Goal: Task Accomplishment & Management: Complete application form

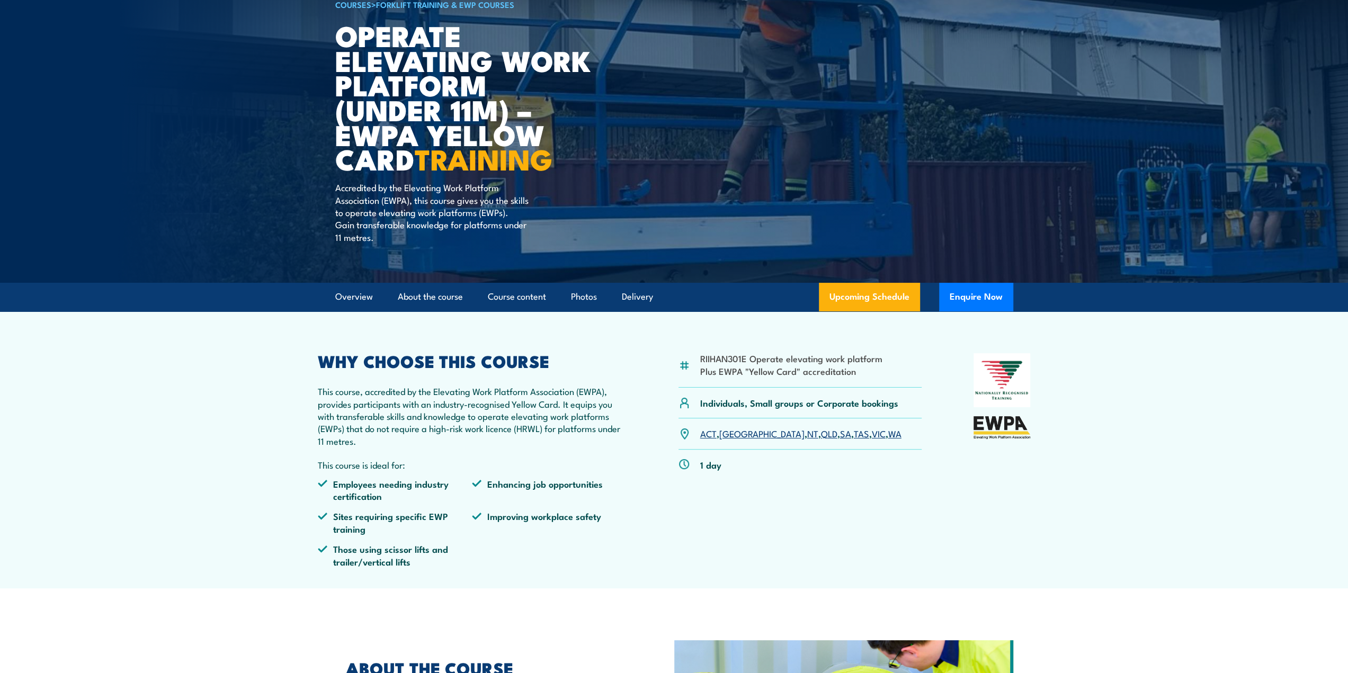
scroll to position [106, 0]
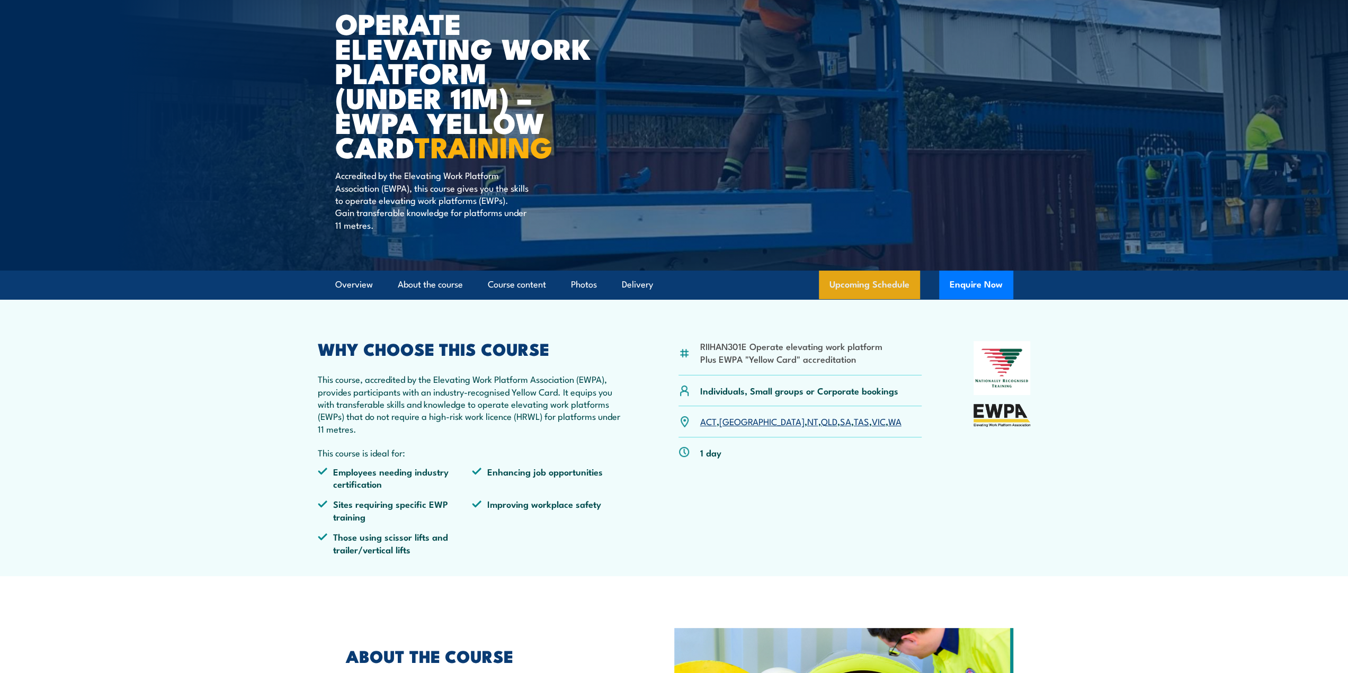
click at [858, 289] on link "Upcoming Schedule" at bounding box center [869, 285] width 101 height 29
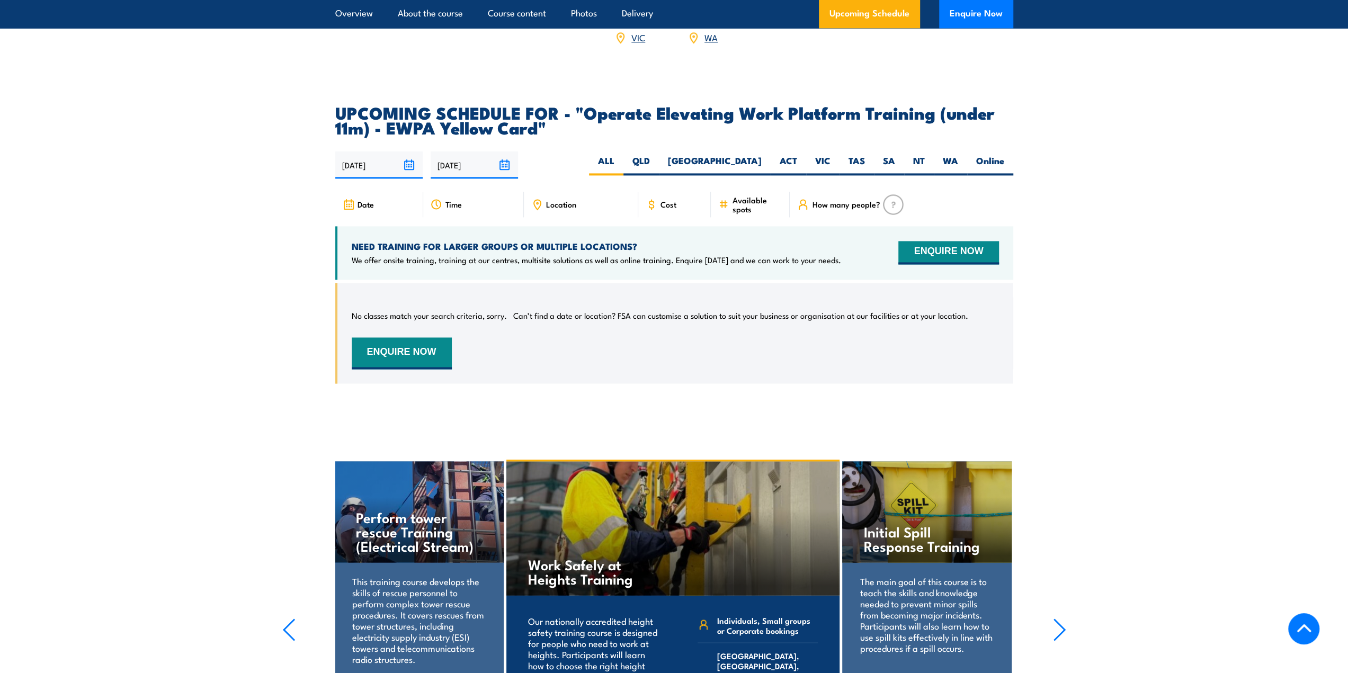
scroll to position [1558, 0]
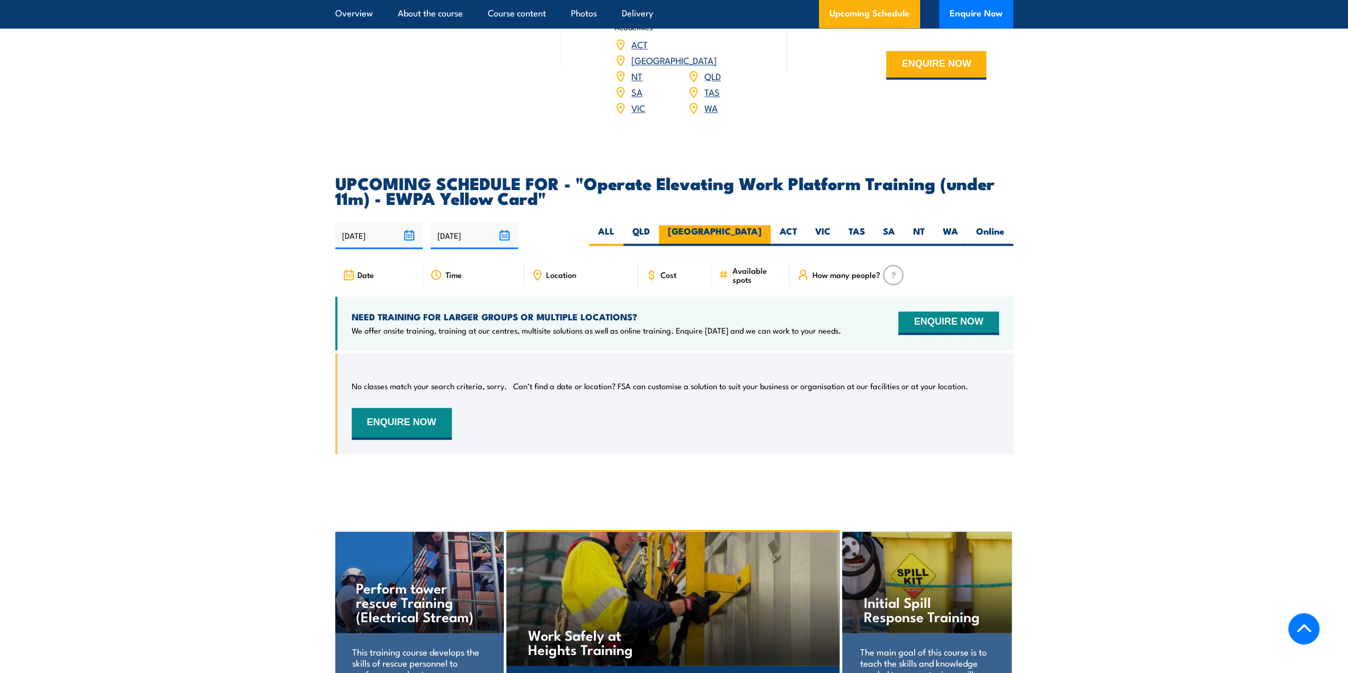
click at [754, 225] on label "[GEOGRAPHIC_DATA]" at bounding box center [715, 235] width 112 height 21
click at [762, 225] on input "[GEOGRAPHIC_DATA]" at bounding box center [765, 228] width 7 height 7
radio input "true"
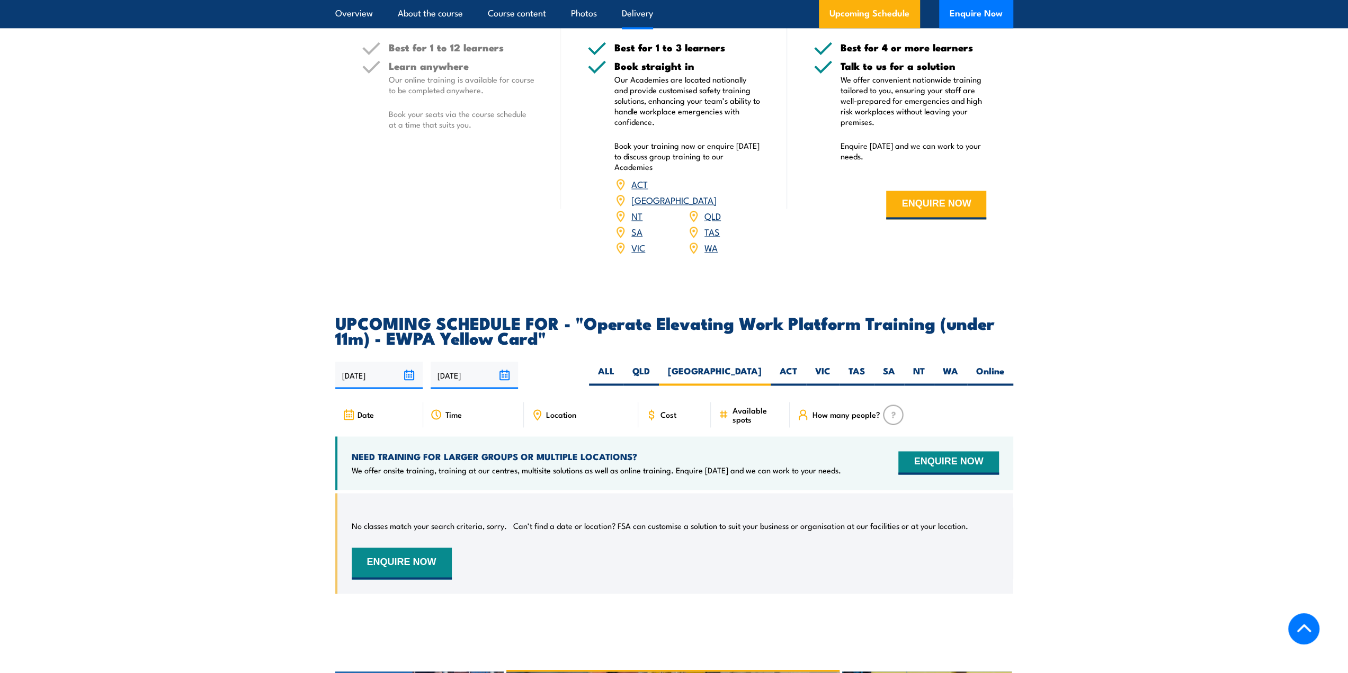
scroll to position [1309, 0]
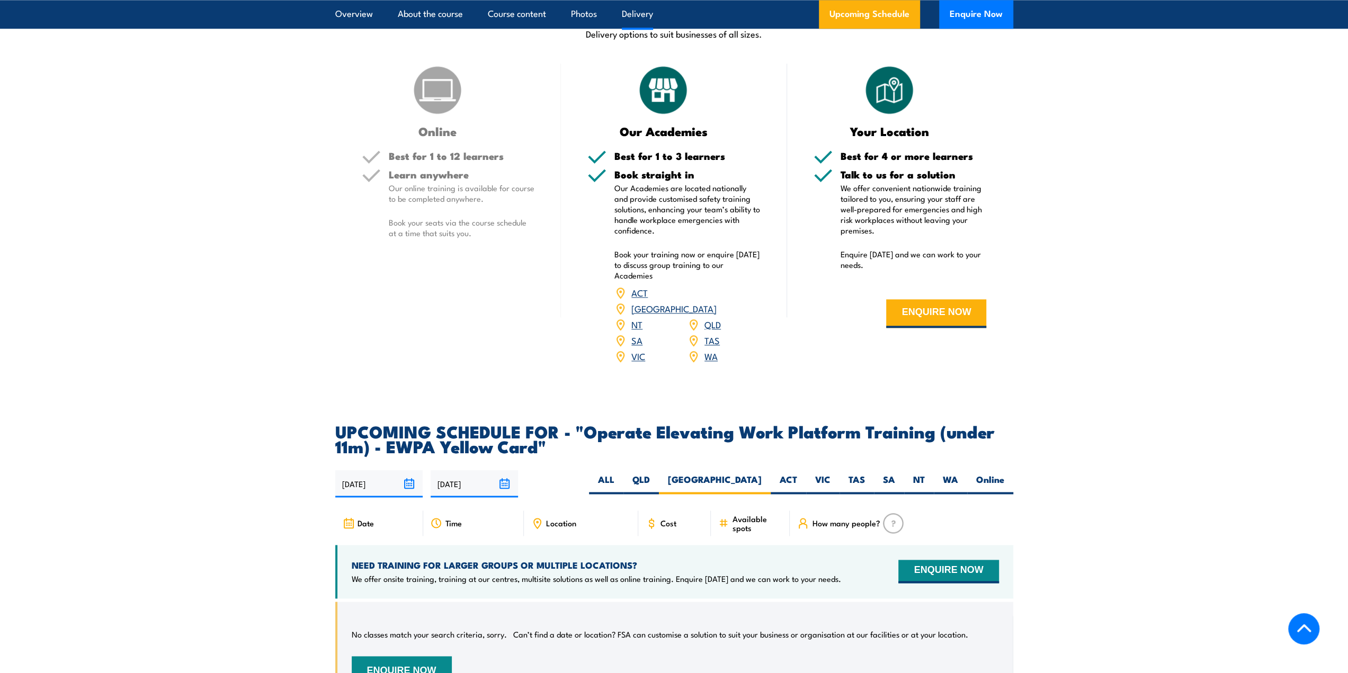
click at [715, 302] on link "[GEOGRAPHIC_DATA]" at bounding box center [673, 308] width 85 height 13
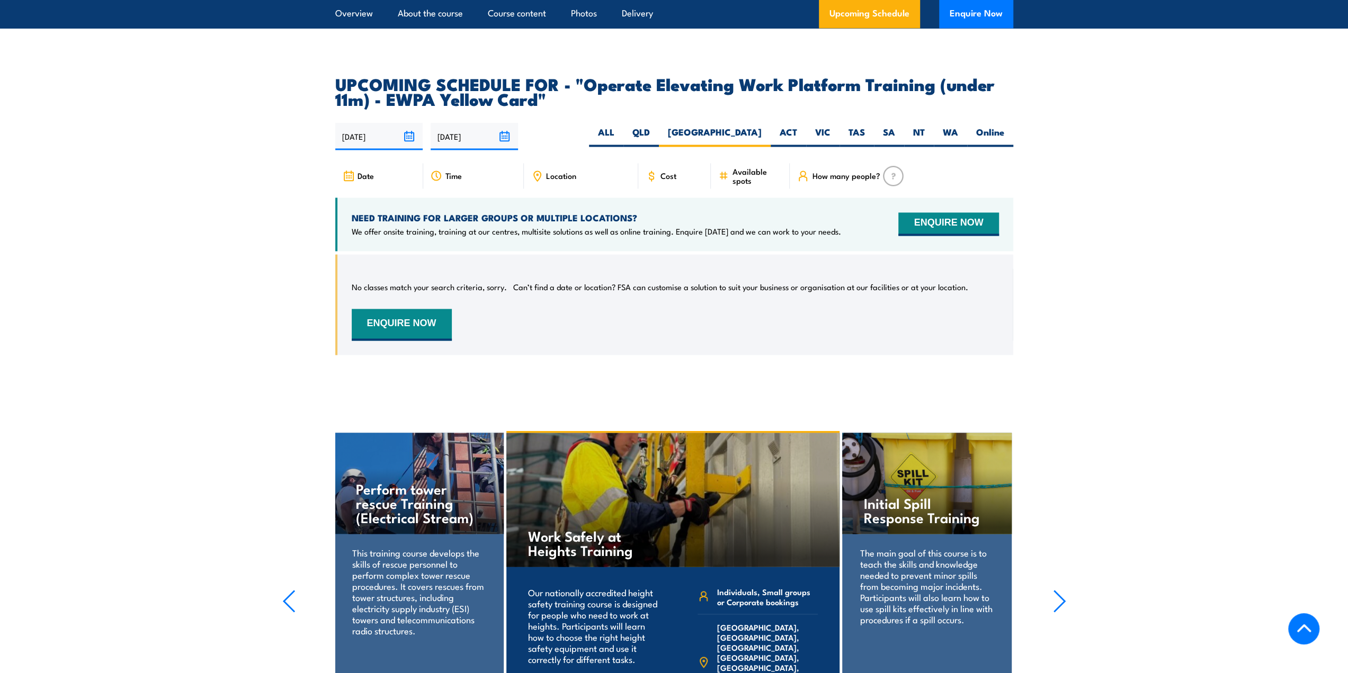
scroll to position [1611, 0]
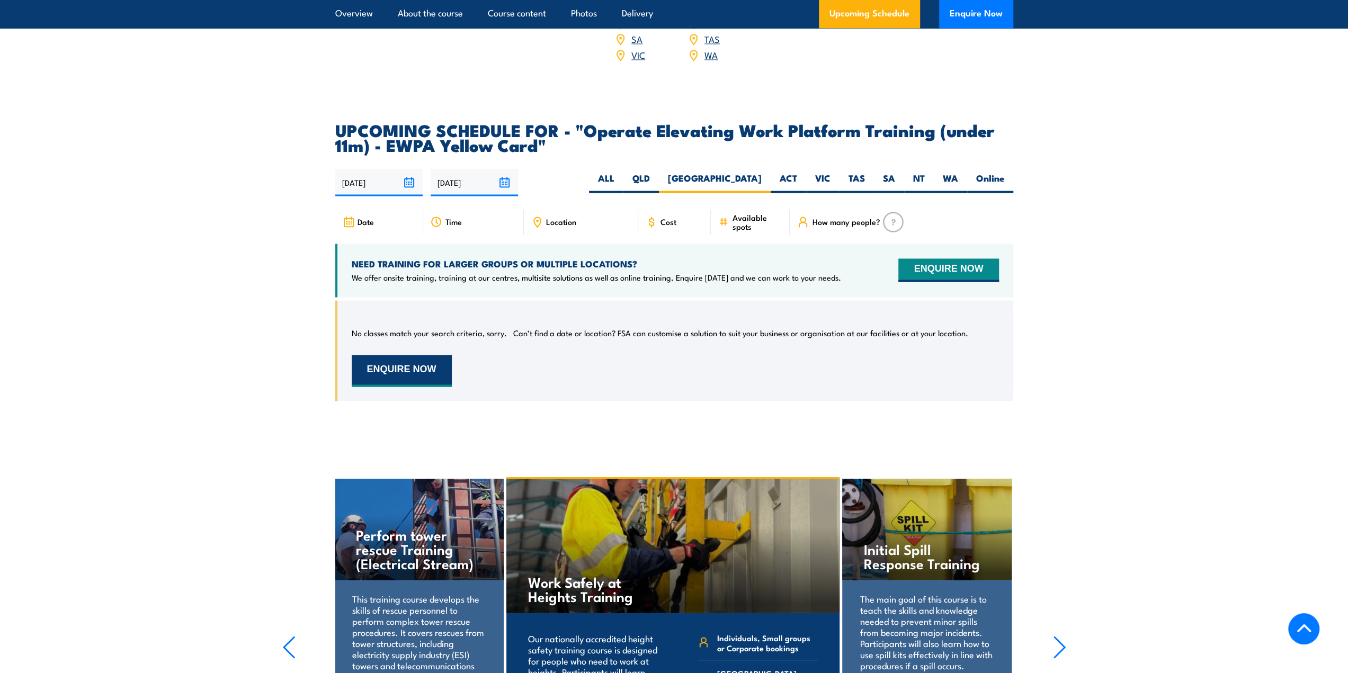
click at [408, 363] on button "ENQUIRE NOW" at bounding box center [402, 371] width 100 height 32
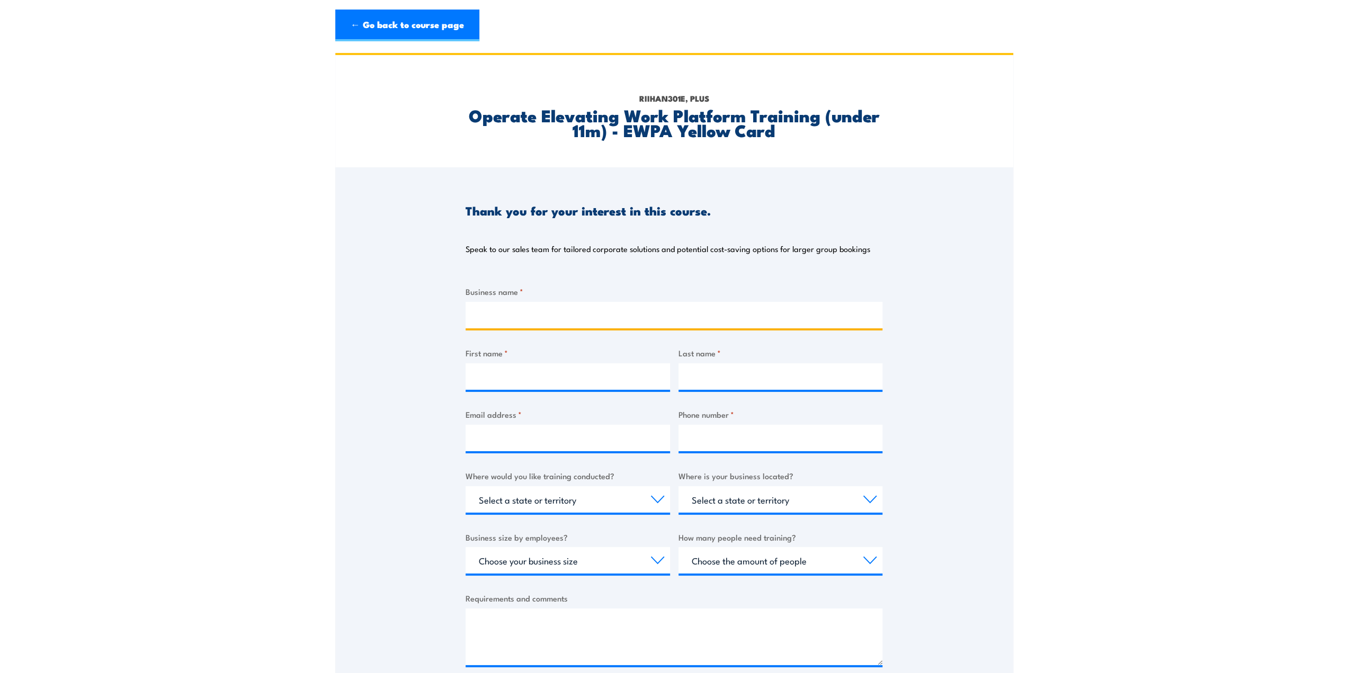
click at [513, 314] on input "Business name *" at bounding box center [674, 315] width 417 height 26
type input "AWCON"
click at [534, 365] on input "First name *" at bounding box center [568, 376] width 204 height 26
type input "[PERSON_NAME]"
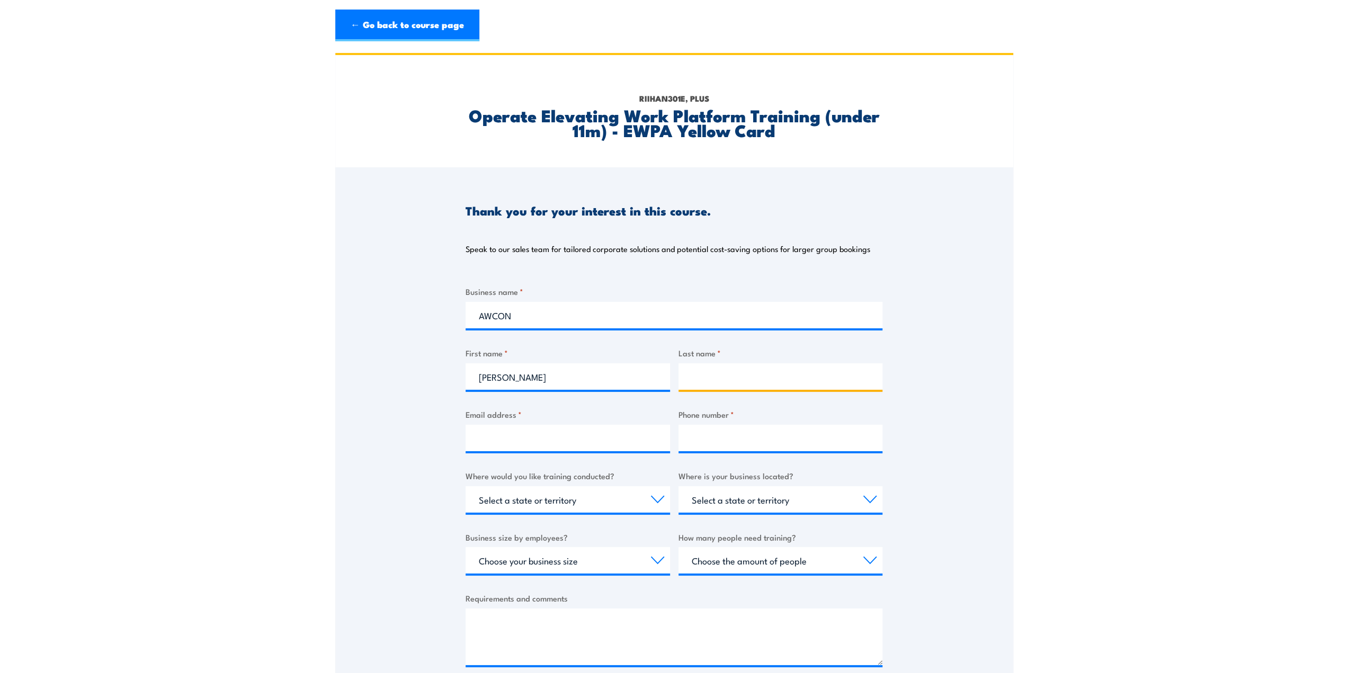
type input "C"
type input "[PERSON_NAME]"
click at [552, 437] on input "Email address *" at bounding box center [568, 438] width 204 height 26
type input "[EMAIL_ADDRESS][PERSON_NAME][DOMAIN_NAME]"
drag, startPoint x: 646, startPoint y: 437, endPoint x: 477, endPoint y: 421, distance: 169.7
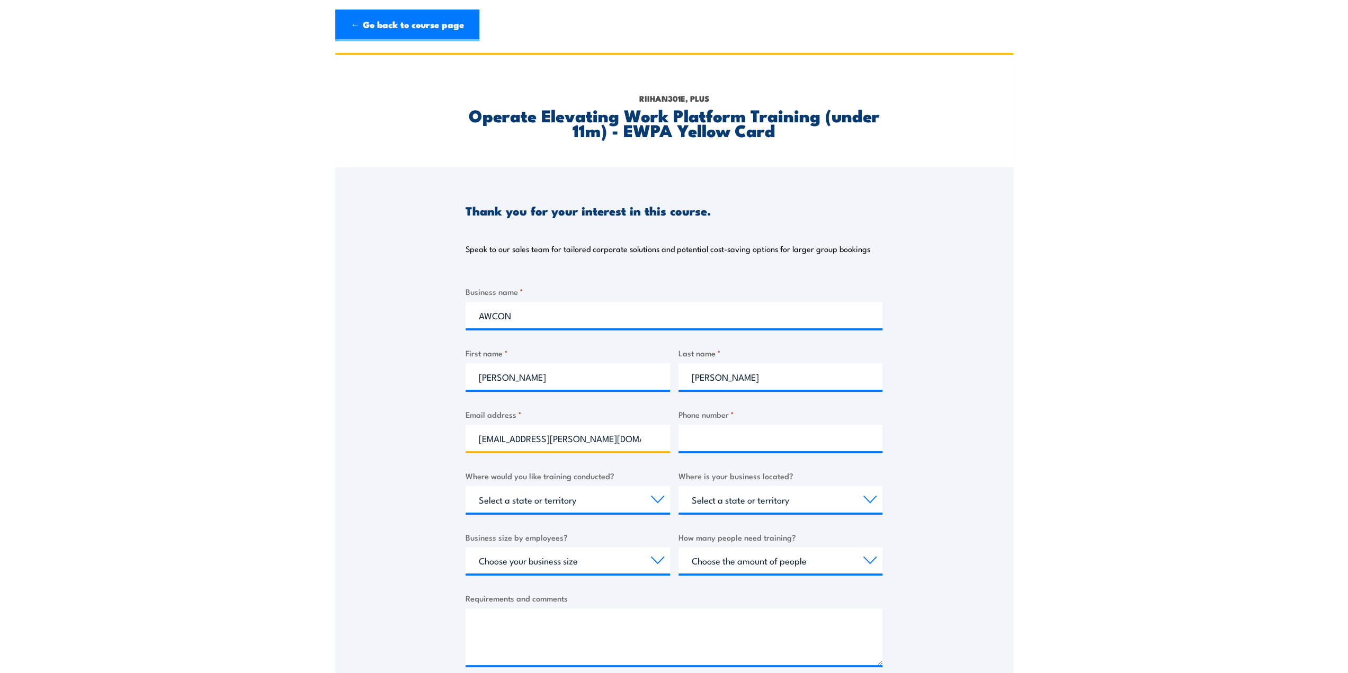
click at [477, 421] on div "Email address * [EMAIL_ADDRESS][PERSON_NAME][DOMAIN_NAME]" at bounding box center [568, 429] width 204 height 43
type input "[EMAIL_ADDRESS][DOMAIN_NAME]"
click at [767, 431] on input "Phone number *" at bounding box center [781, 438] width 204 height 26
type input "0428 457 949"
click at [569, 495] on select "Select a state or territory Nationally - multiple locations [GEOGRAPHIC_DATA] […" at bounding box center [568, 499] width 204 height 26
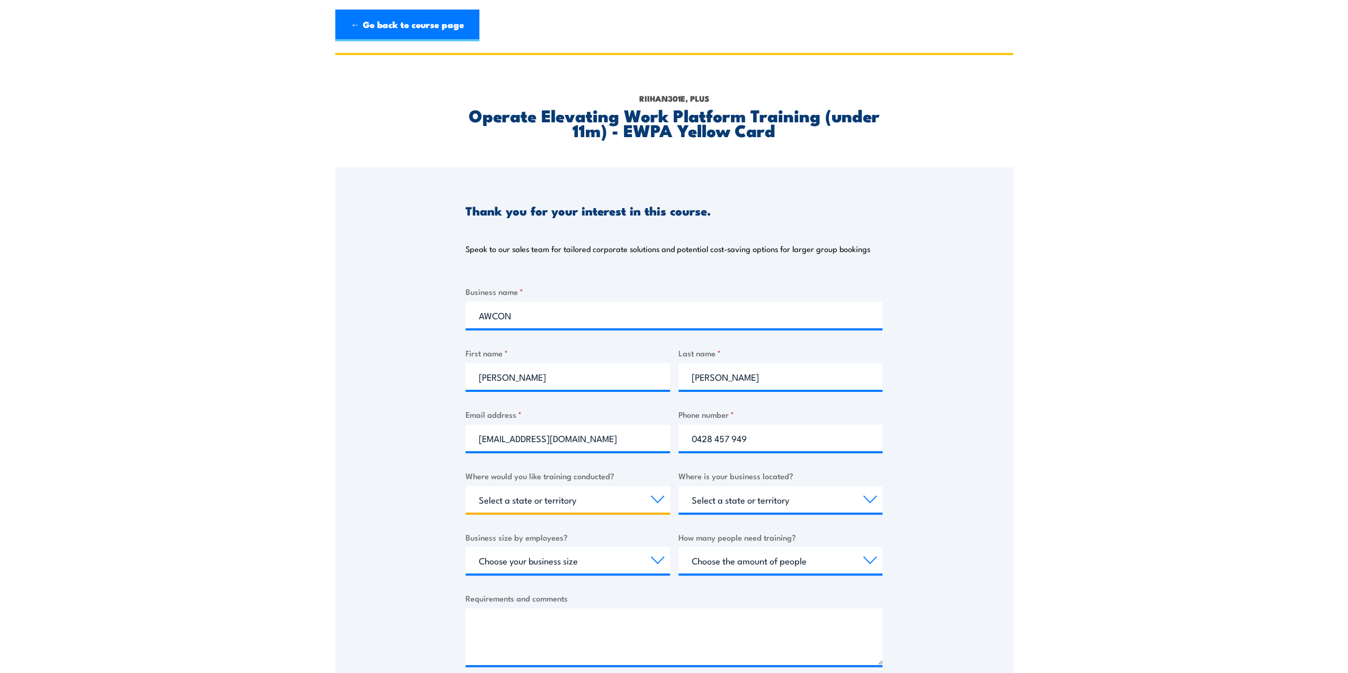
select select "[GEOGRAPHIC_DATA]"
click at [466, 486] on select "Select a state or territory Nationally - multiple locations [GEOGRAPHIC_DATA] […" at bounding box center [568, 499] width 204 height 26
click at [749, 500] on select "Select a state or territory [GEOGRAPHIC_DATA] [GEOGRAPHIC_DATA] [GEOGRAPHIC_DAT…" at bounding box center [781, 499] width 204 height 26
select select "[GEOGRAPHIC_DATA]"
click at [679, 486] on select "Select a state or territory [GEOGRAPHIC_DATA] [GEOGRAPHIC_DATA] [GEOGRAPHIC_DAT…" at bounding box center [781, 499] width 204 height 26
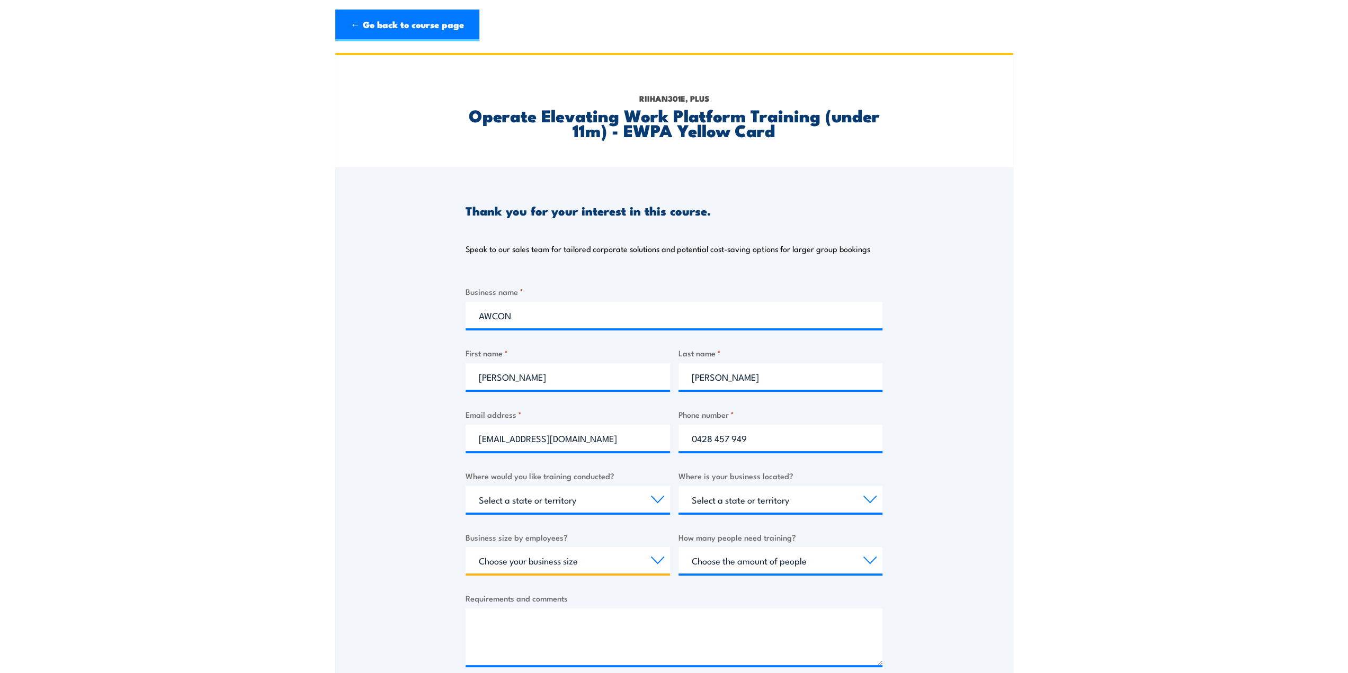
click at [587, 557] on select "Choose your business size 1 to 19 20 to 199 200+" at bounding box center [568, 560] width 204 height 26
select select "200+"
click at [466, 547] on select "Choose your business size 1 to 19 20 to 199 200+" at bounding box center [568, 560] width 204 height 26
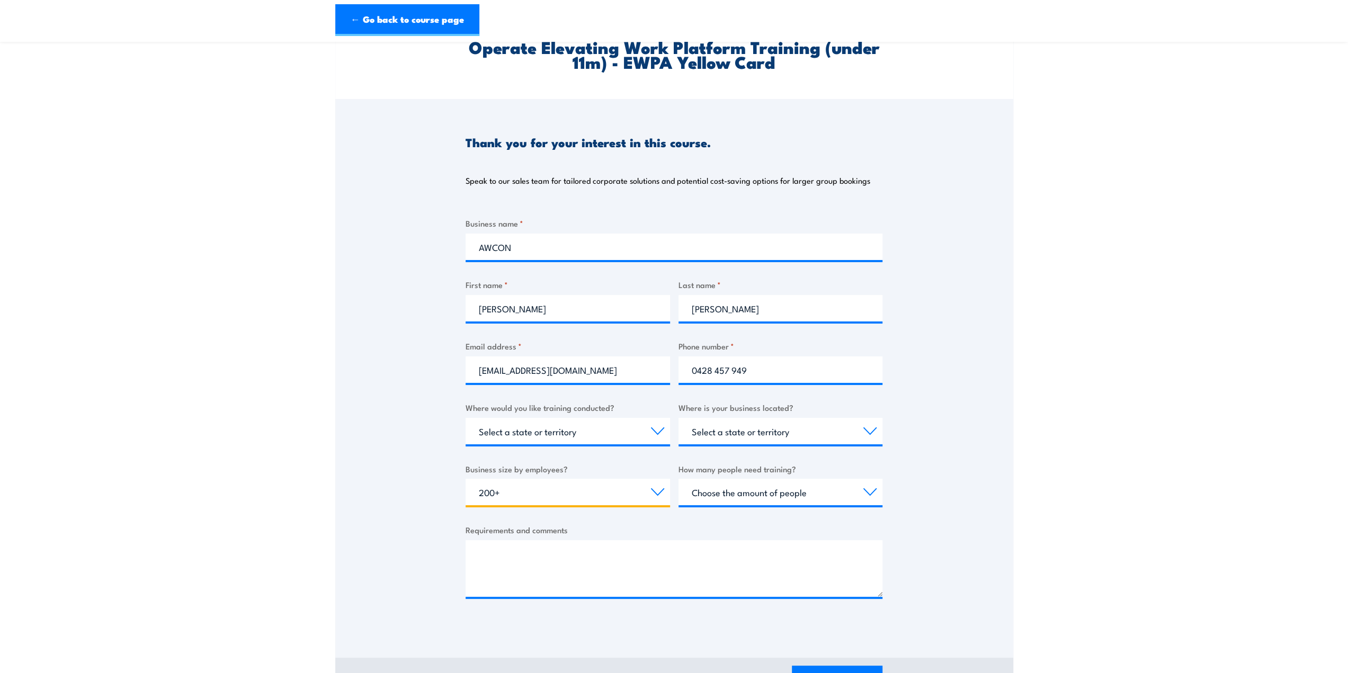
scroll to position [106, 0]
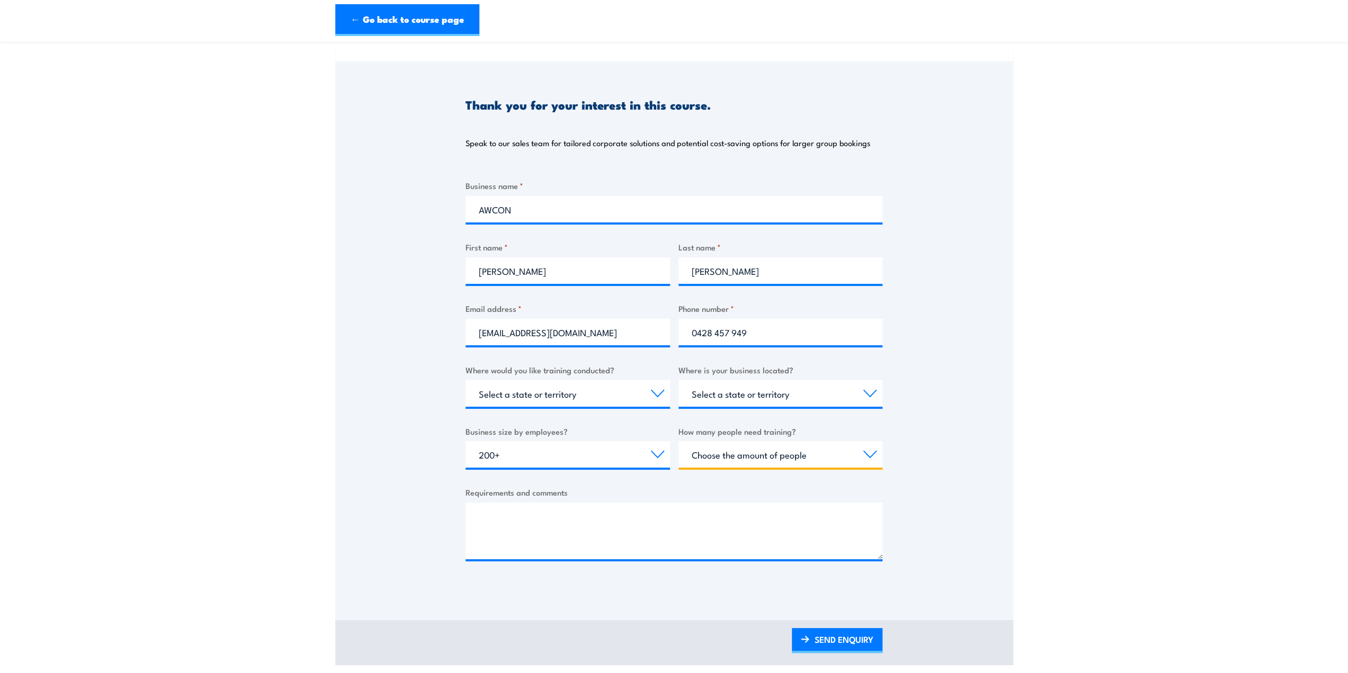
click at [770, 462] on select "Choose the amount of people 1 to 4 5 to 19 20+" at bounding box center [781, 454] width 204 height 26
select select "1 to 4"
click at [679, 441] on select "Choose the amount of people 1 to 4 5 to 19 20+" at bounding box center [781, 454] width 204 height 26
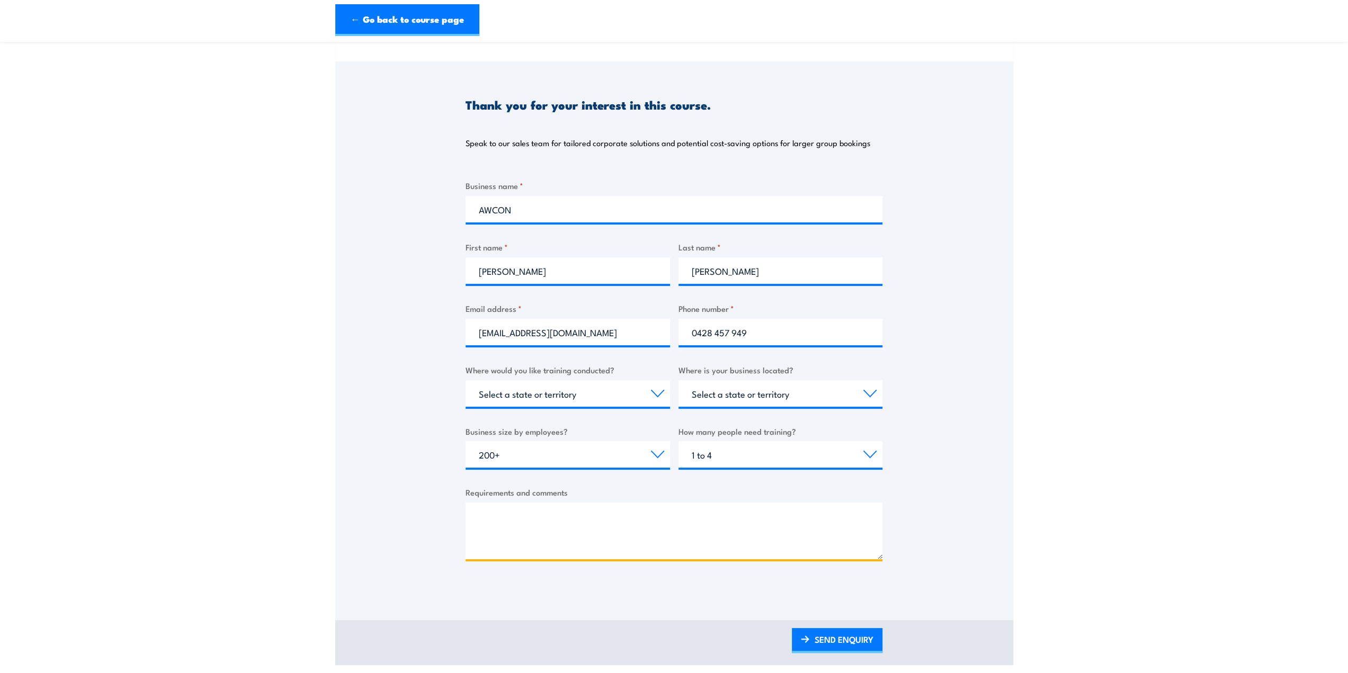
click at [653, 534] on textarea "Requirements and comments" at bounding box center [674, 531] width 417 height 57
drag, startPoint x: 761, startPoint y: 516, endPoint x: 699, endPoint y: 539, distance: 66.0
click at [699, 539] on textarea "HI, Just wondering if you have any EWP over 11m training near [GEOGRAPHIC_DATA]…" at bounding box center [674, 531] width 417 height 57
click at [768, 533] on textarea "HI, Just wondering if you have any EWP over 11m training near [GEOGRAPHIC_DATA]…" at bounding box center [674, 531] width 417 height 57
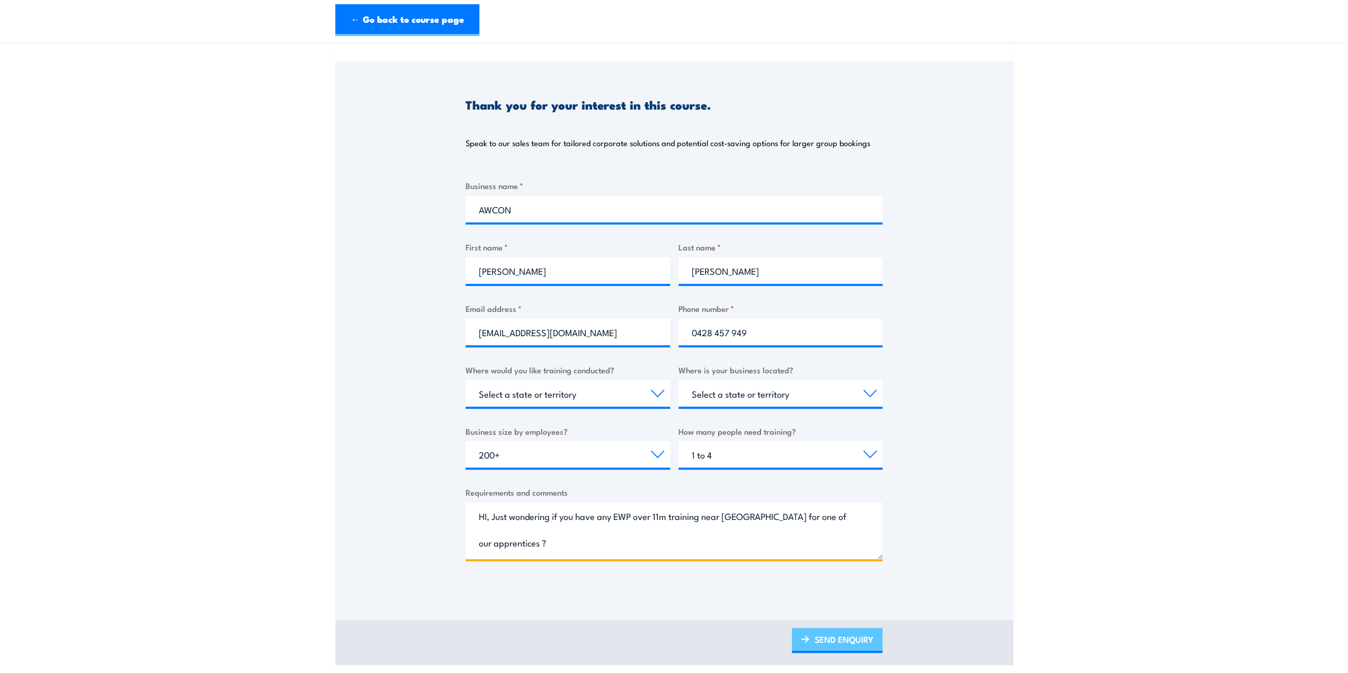
type textarea "HI, Just wondering if you have any EWP over 11m training near [GEOGRAPHIC_DATA]…"
click at [828, 639] on link "SEND ENQUIRY" at bounding box center [837, 640] width 91 height 25
click at [831, 645] on link "SEND ENQUIRY" at bounding box center [837, 640] width 91 height 25
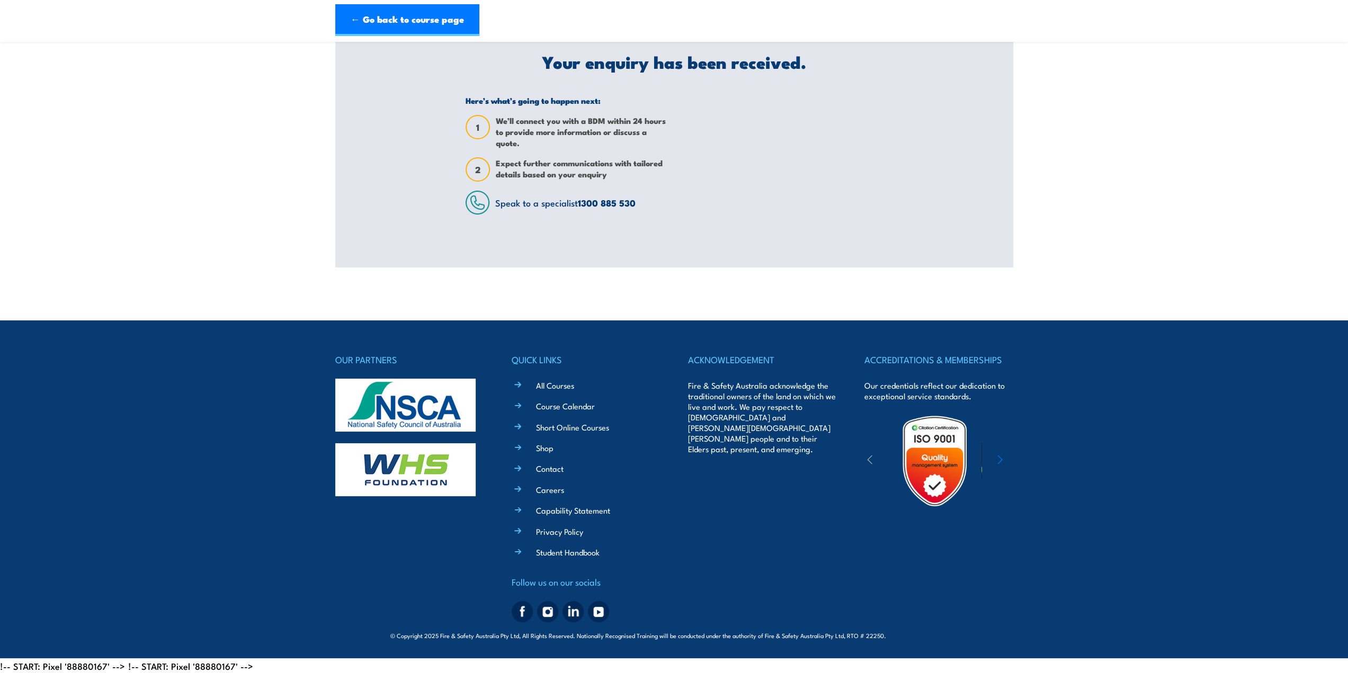
scroll to position [0, 0]
click at [831, 645] on footer "OUR PARTNERS QUICK LINKS All Courses Course Calendar Short Online Courses Shop …" at bounding box center [674, 489] width 1348 height 338
